Goal: Information Seeking & Learning: Learn about a topic

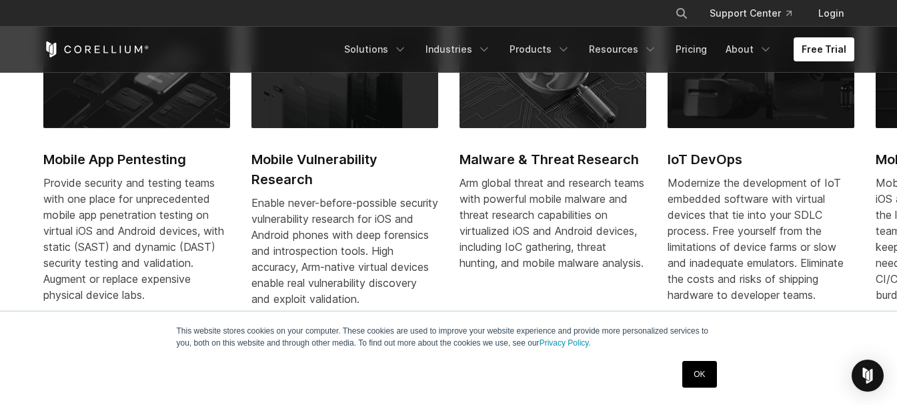
scroll to position [600, 0]
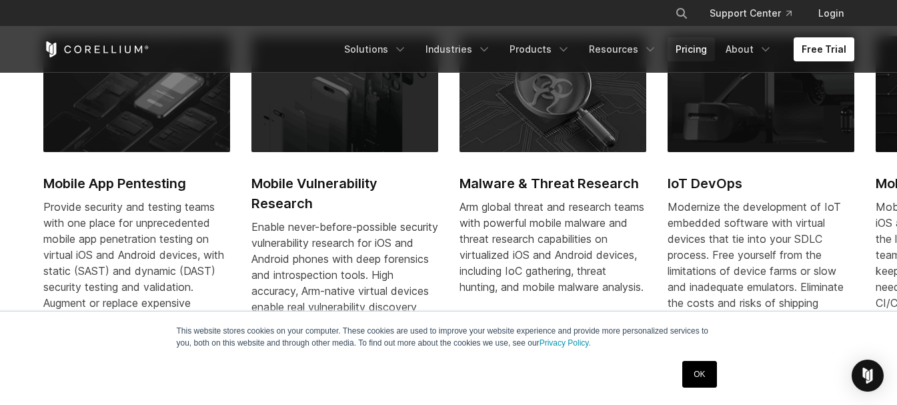
click at [697, 43] on link "Pricing" at bounding box center [691, 49] width 47 height 24
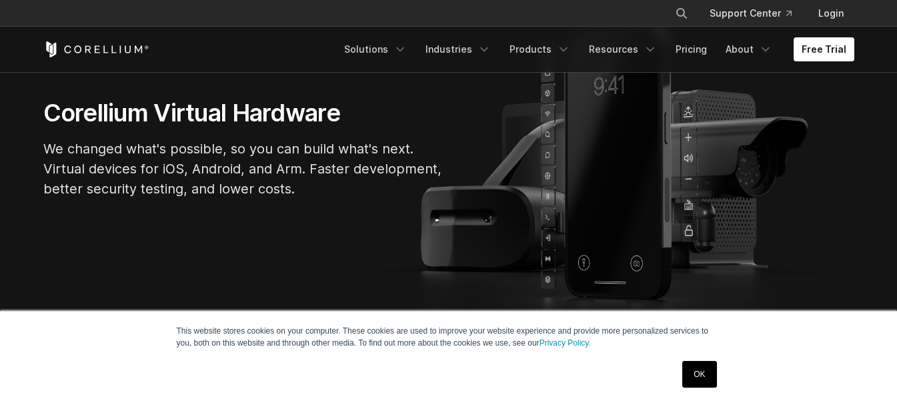
scroll to position [133, 0]
click at [694, 374] on link "OK" at bounding box center [699, 374] width 34 height 27
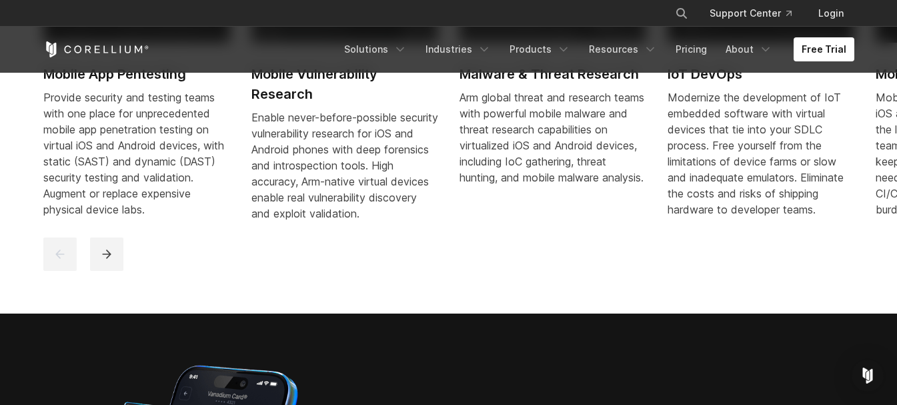
scroll to position [667, 0]
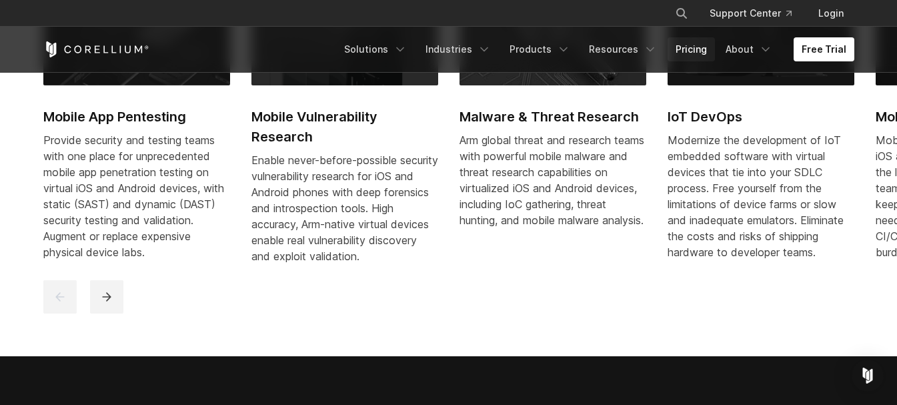
click at [699, 50] on link "Pricing" at bounding box center [691, 49] width 47 height 24
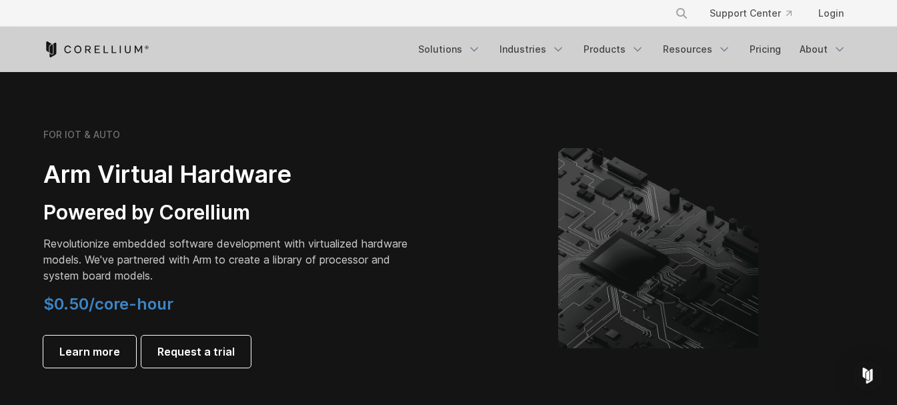
scroll to position [1601, 0]
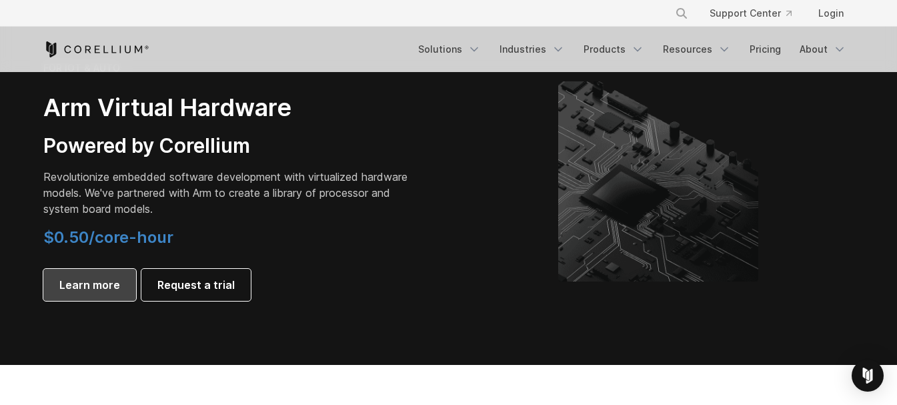
click at [81, 276] on link "Learn more" at bounding box center [89, 285] width 93 height 32
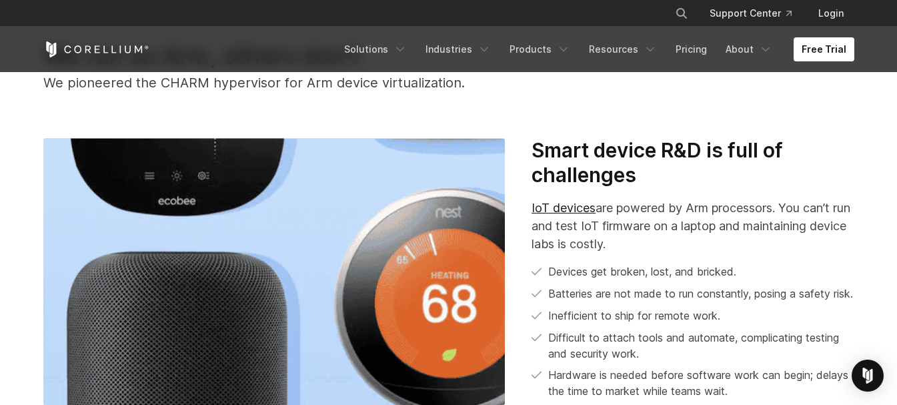
scroll to position [400, 0]
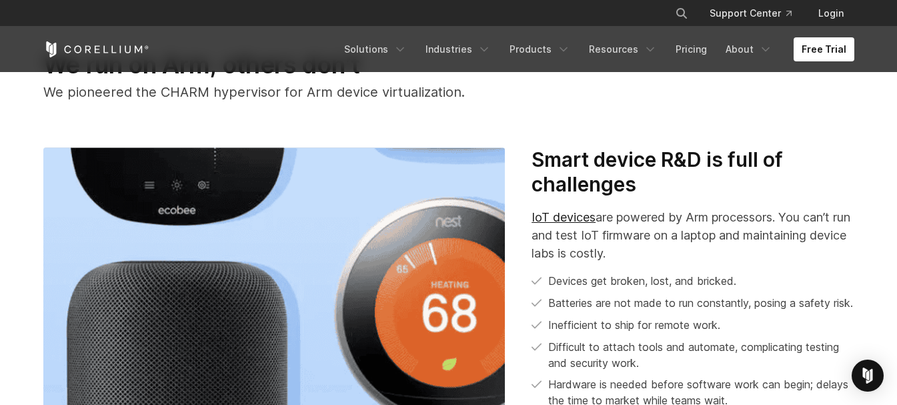
click at [684, 10] on icon "Search" at bounding box center [681, 13] width 11 height 11
click at [592, 15] on input "Search our site..." at bounding box center [613, 13] width 108 height 20
type input "*****"
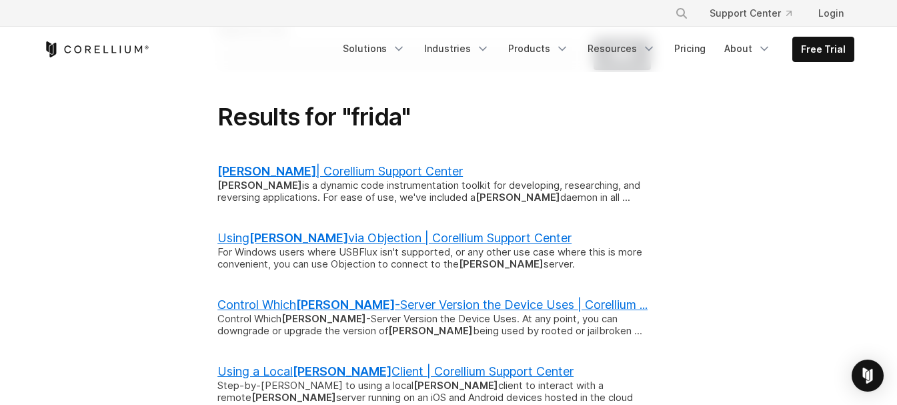
scroll to position [133, 0]
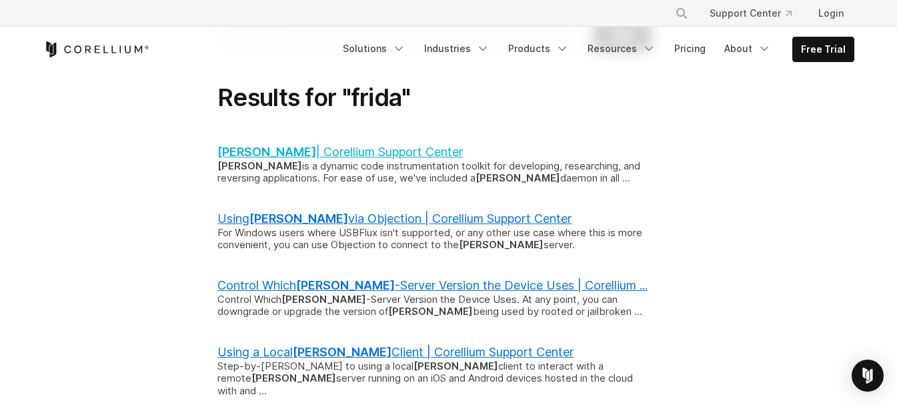
click at [359, 148] on link "[PERSON_NAME] | Corellium Support Center" at bounding box center [339, 152] width 245 height 14
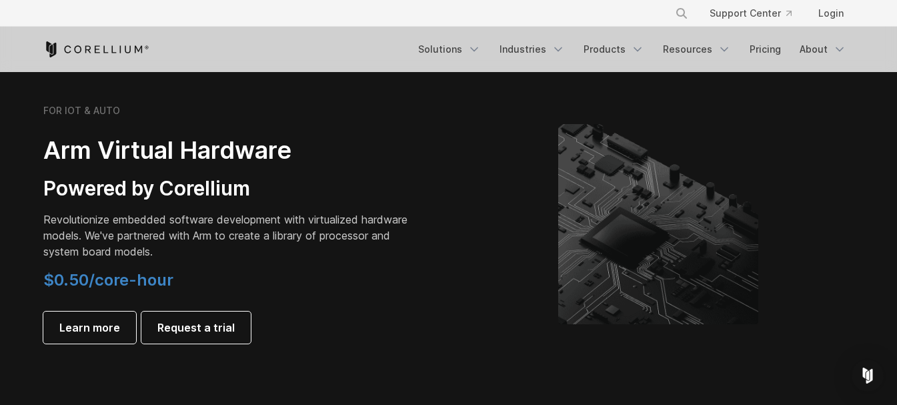
scroll to position [1534, 0]
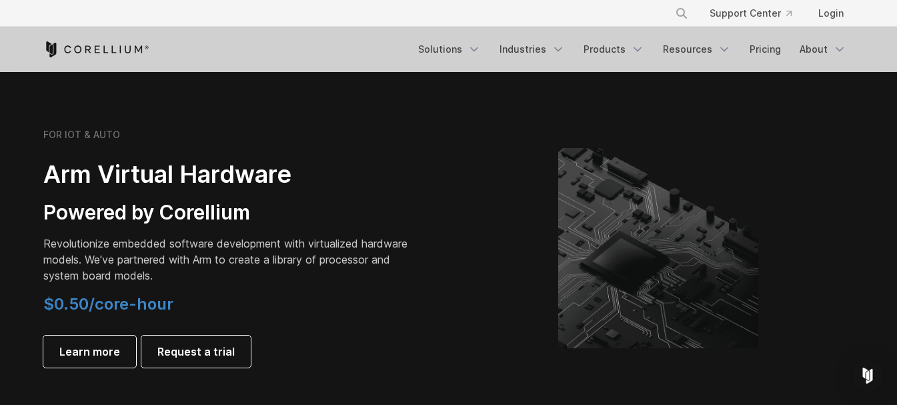
scroll to position [1534, 0]
